Goal: Transaction & Acquisition: Subscribe to service/newsletter

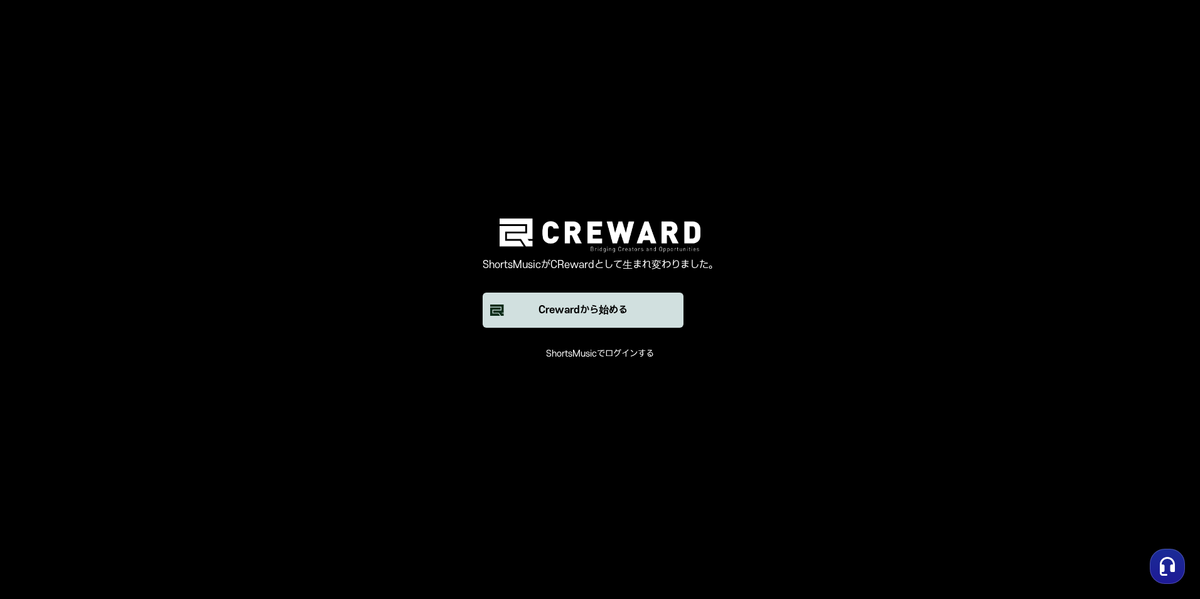
click at [582, 311] on div "Crewardから始める" at bounding box center [582, 309] width 89 height 15
click at [565, 317] on button "Crewardから始める" at bounding box center [582, 309] width 201 height 35
